Goal: Navigation & Orientation: Go to known website

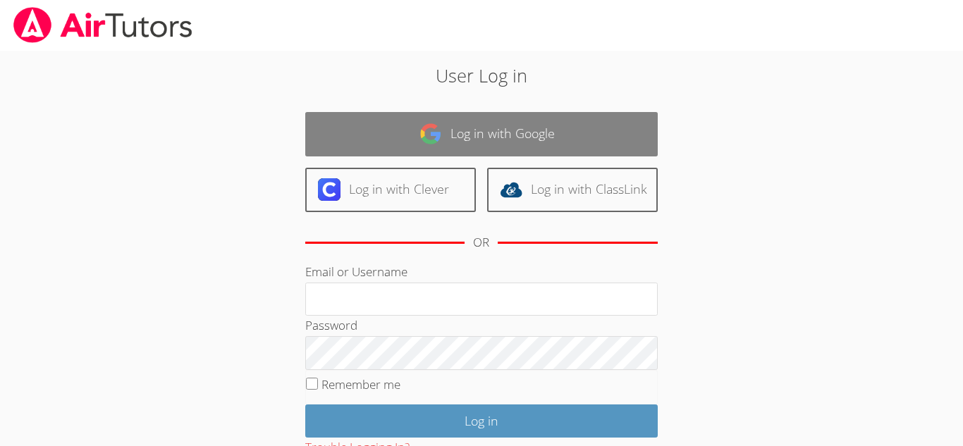
click at [402, 125] on link "Log in with Google" at bounding box center [481, 134] width 352 height 44
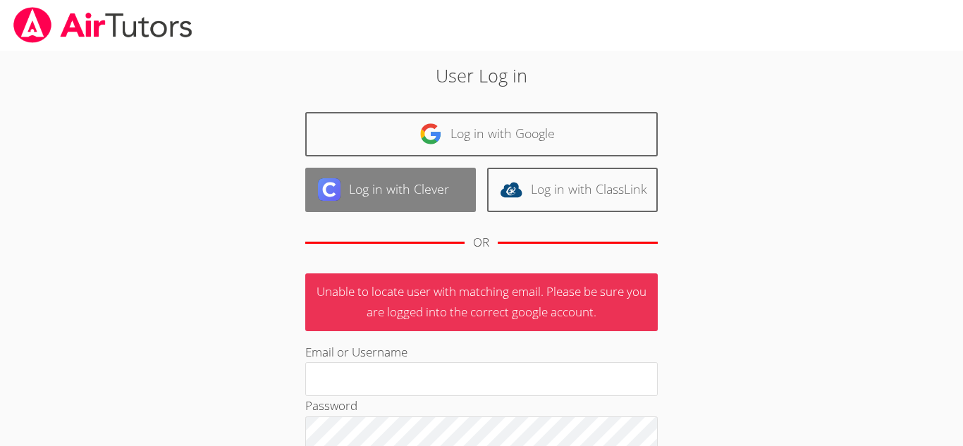
click at [433, 190] on link "Log in with Clever" at bounding box center [390, 190] width 171 height 44
